Goal: Find specific page/section: Find specific page/section

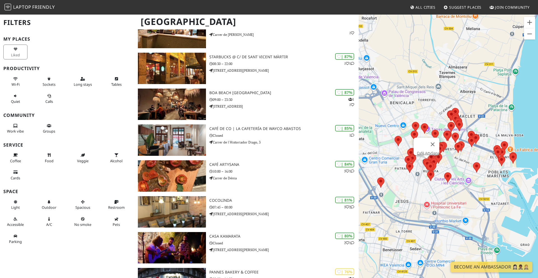
scroll to position [96, 0]
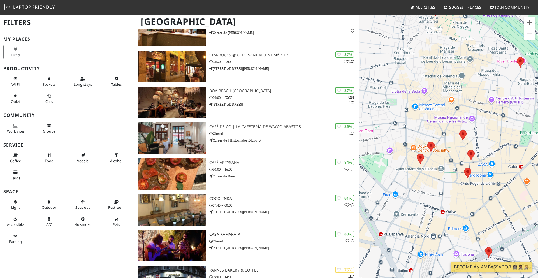
drag, startPoint x: 411, startPoint y: 161, endPoint x: 493, endPoint y: 194, distance: 88.5
click at [495, 194] on div at bounding box center [448, 153] width 179 height 278
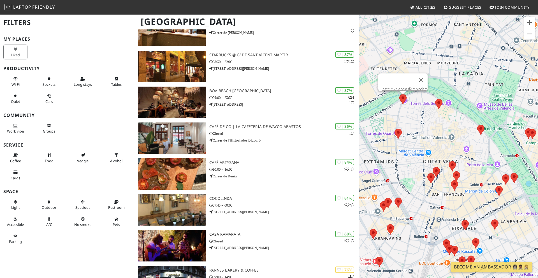
click at [399, 94] on area at bounding box center [399, 94] width 0 height 0
click at [405, 87] on link "Institut Valencià d'Art Modern" at bounding box center [405, 89] width 46 height 4
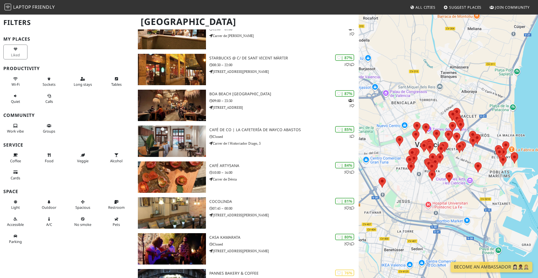
scroll to position [96, 0]
